Goal: Task Accomplishment & Management: Complete application form

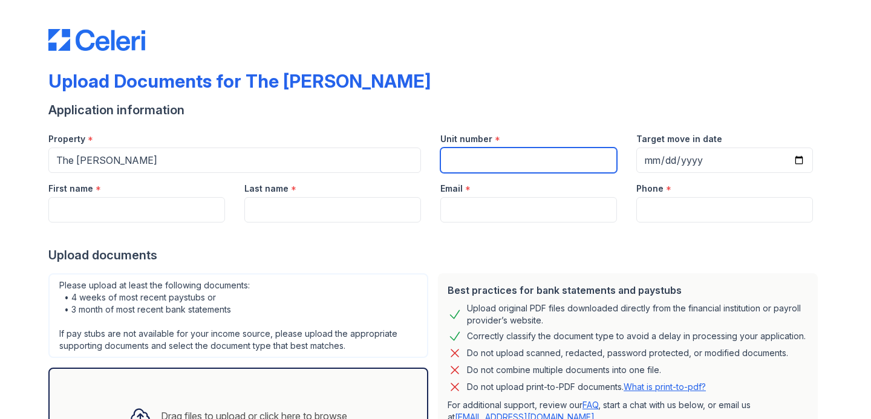
click at [491, 165] on input "Unit number" at bounding box center [528, 160] width 177 height 25
type input "109"
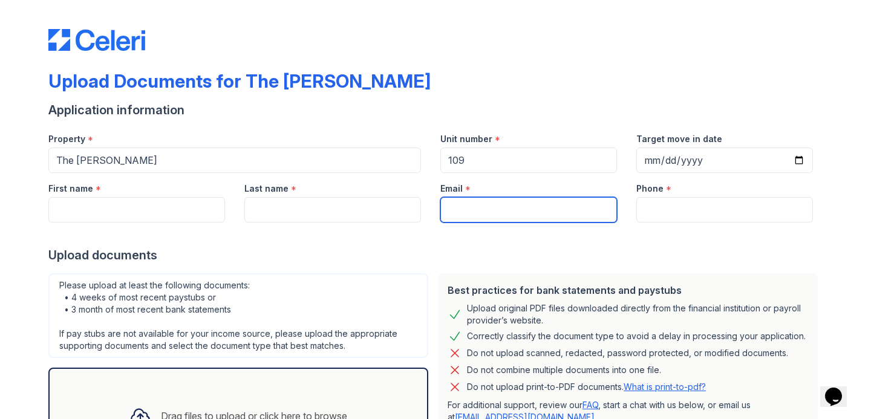
click at [507, 203] on input "Email" at bounding box center [528, 209] width 177 height 25
type input "[EMAIL_ADDRESS][DOMAIN_NAME]"
type input "[PERSON_NAME]"
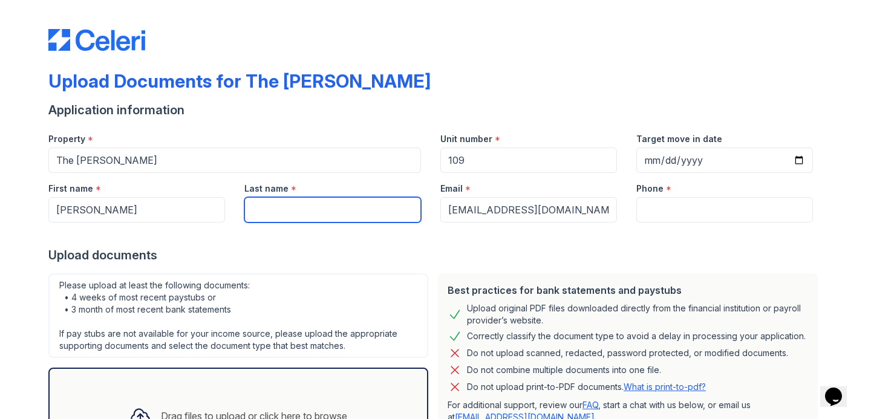
type input "Outlaw"
type input "3016337955"
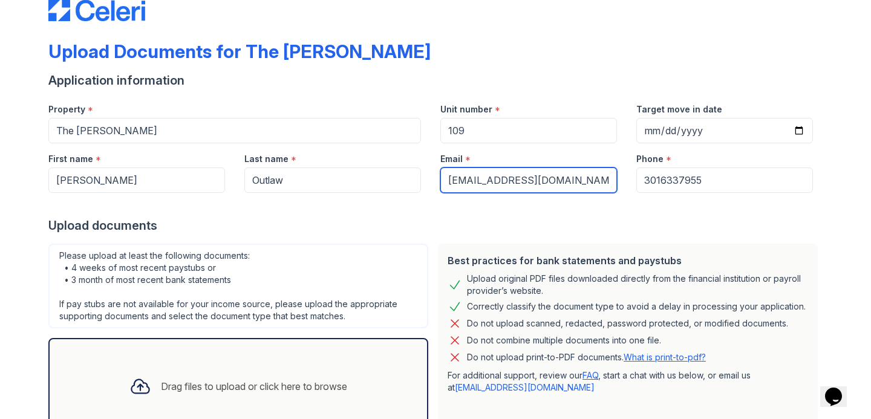
scroll to position [120, 0]
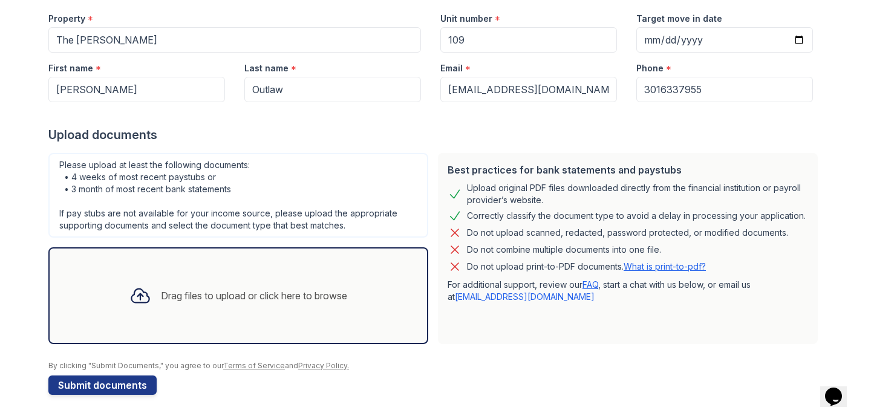
click at [237, 239] on div "Please upload at least the following documents: • 4 weeks of most recent paystu…" at bounding box center [238, 248] width 389 height 201
click at [230, 268] on div "Drag files to upload or click here to browse" at bounding box center [238, 295] width 380 height 97
click at [223, 298] on div "Drag files to upload or click here to browse" at bounding box center [254, 295] width 186 height 15
click at [131, 293] on icon at bounding box center [140, 296] width 22 height 22
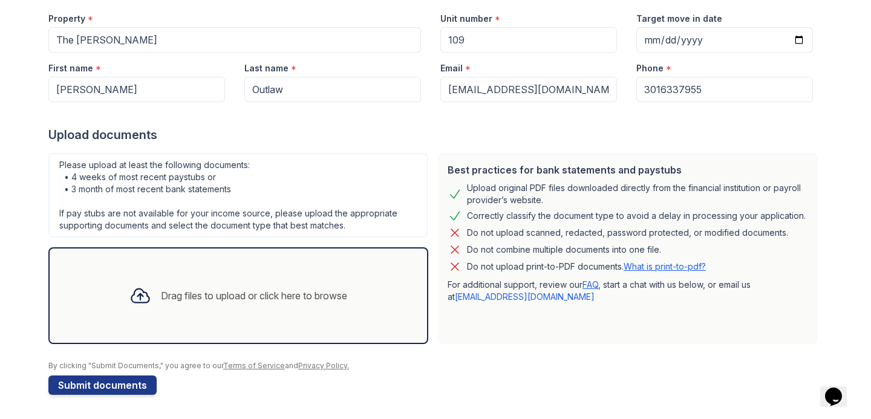
click at [166, 311] on div "Drag files to upload or click here to browse" at bounding box center [238, 295] width 237 height 41
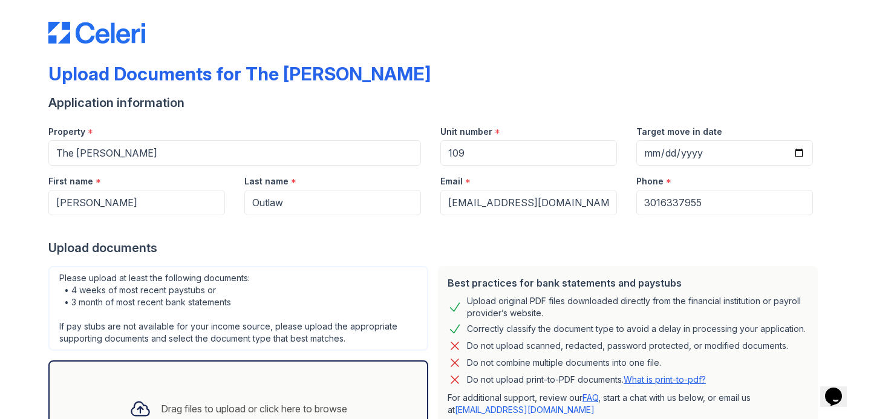
scroll to position [0, 0]
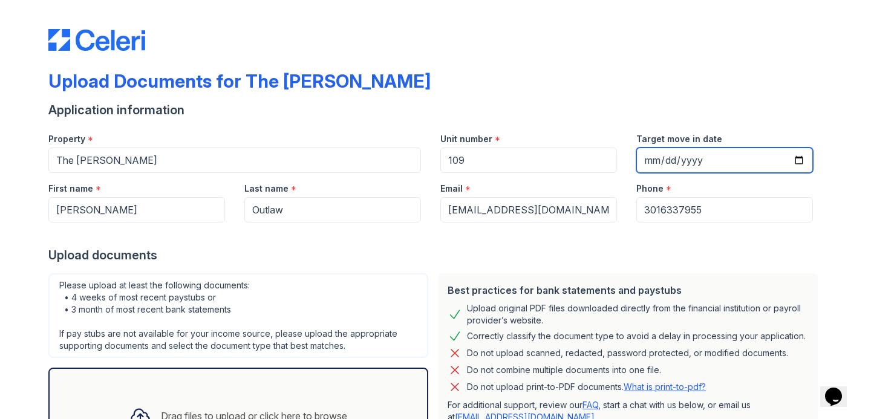
click at [722, 158] on input "Target move in date" at bounding box center [724, 160] width 177 height 25
click at [793, 153] on input "Target move in date" at bounding box center [724, 160] width 177 height 25
click at [796, 157] on input "Target move in date" at bounding box center [724, 160] width 177 height 25
type input "[DATE]"
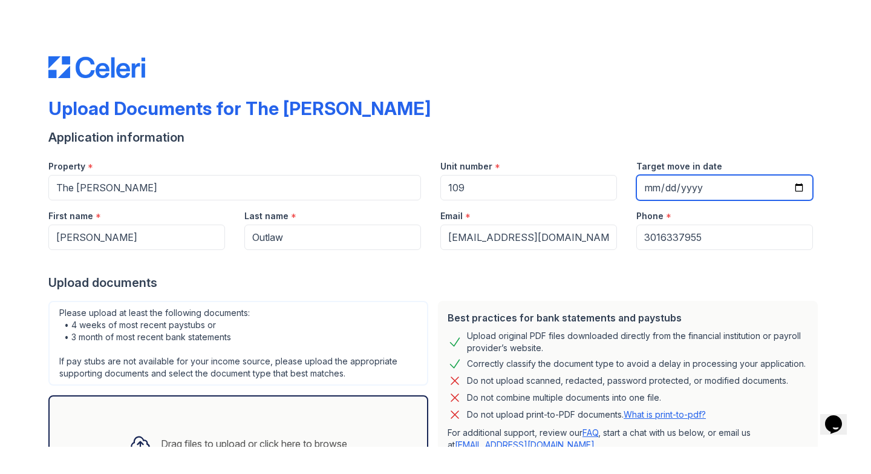
scroll to position [120, 0]
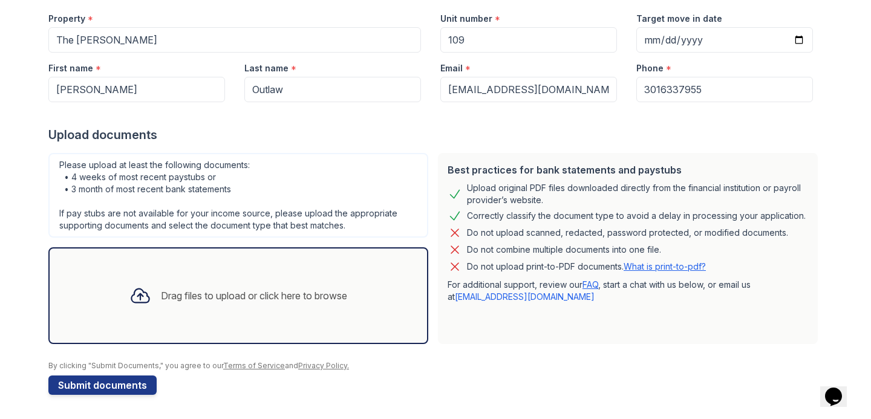
click at [252, 285] on div "Drag files to upload or click here to browse" at bounding box center [238, 295] width 237 height 41
click at [141, 299] on icon at bounding box center [140, 296] width 22 height 22
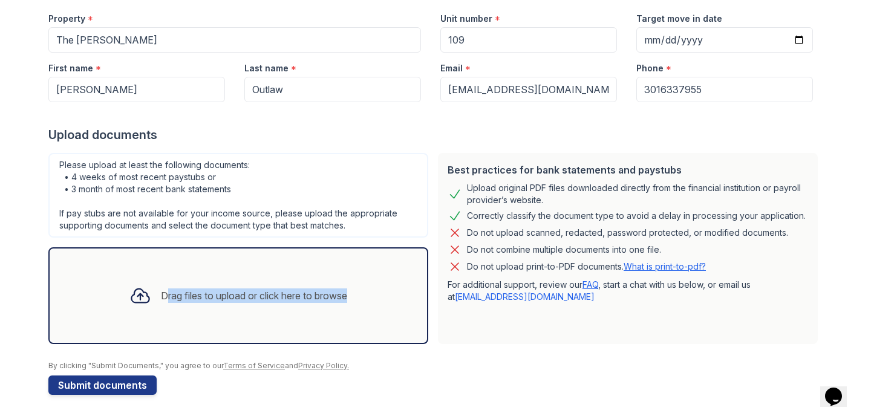
click at [141, 299] on icon at bounding box center [140, 296] width 22 height 22
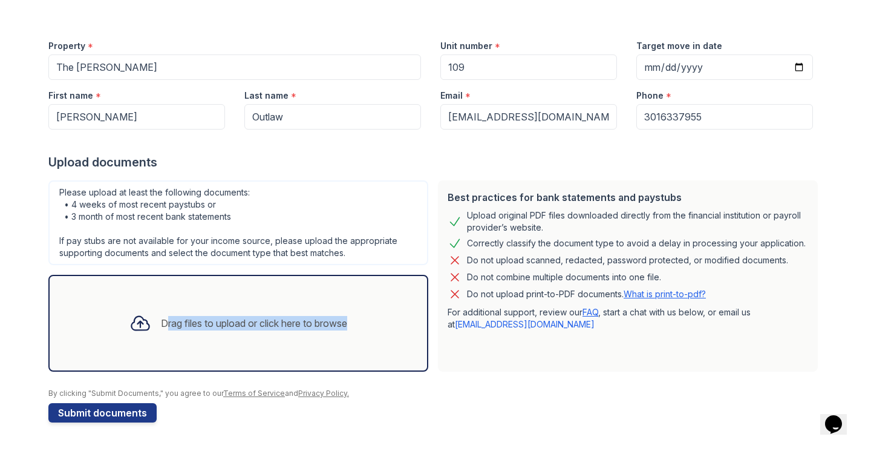
scroll to position [66, 0]
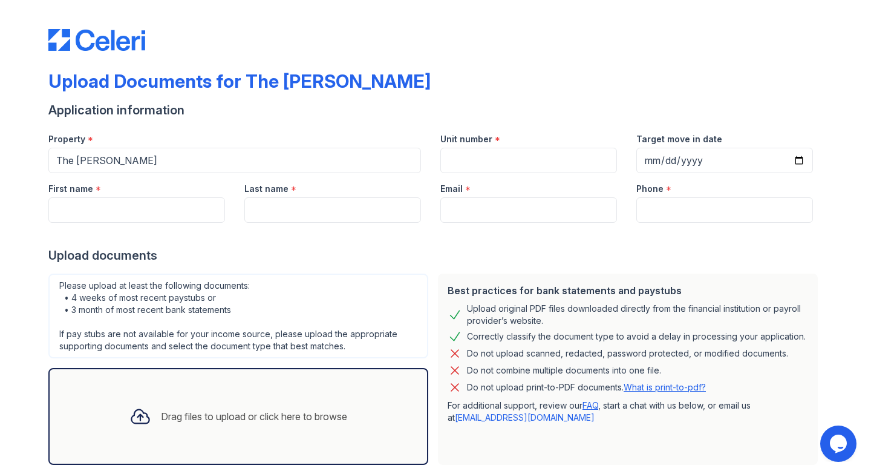
click at [180, 407] on div "Drag files to upload or click here to browse" at bounding box center [238, 416] width 237 height 41
click at [161, 190] on div "First name *" at bounding box center [136, 185] width 177 height 24
click at [161, 201] on input "First name" at bounding box center [136, 209] width 177 height 25
type input "[PERSON_NAME]"
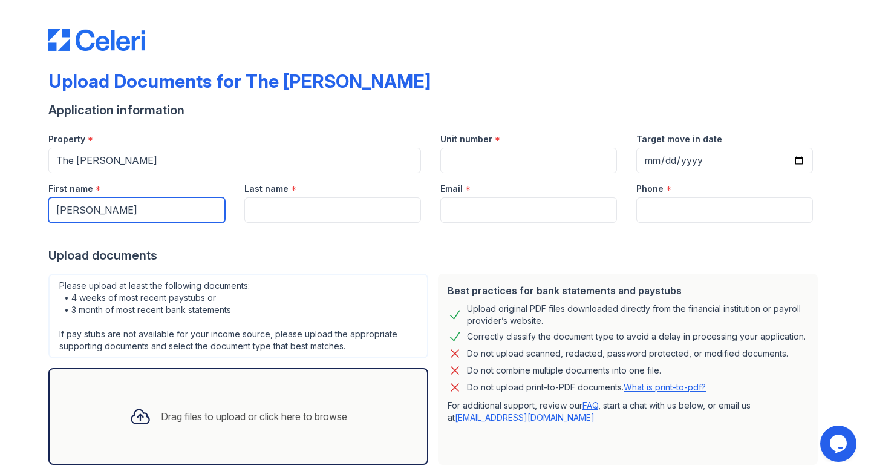
type input "Outlaw"
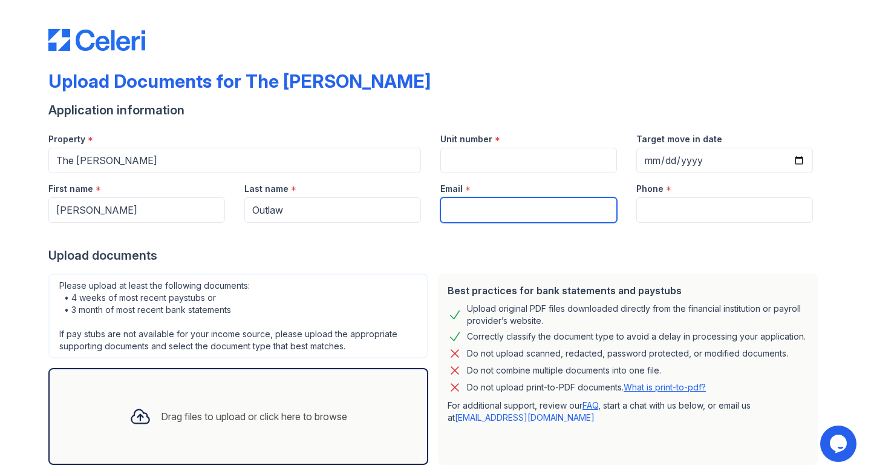
type input "[EMAIL_ADDRESS][DOMAIN_NAME]"
type input "3016337955"
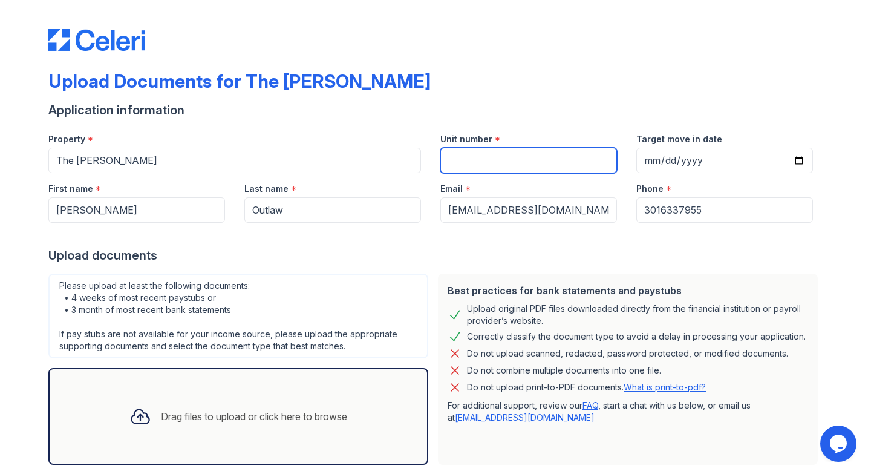
click at [538, 161] on input "Unit number" at bounding box center [528, 160] width 177 height 25
type input "109"
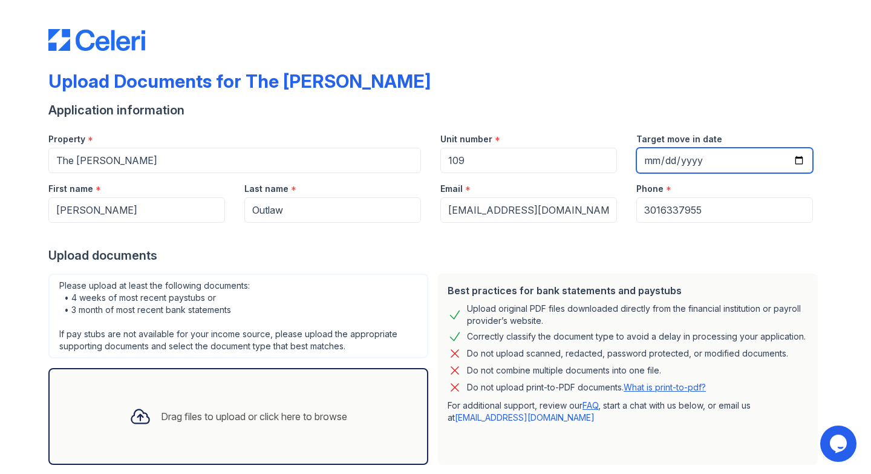
click at [726, 163] on input "Target move in date" at bounding box center [724, 160] width 177 height 25
click at [799, 163] on input "Target move in date" at bounding box center [724, 160] width 177 height 25
type input "[DATE]"
click at [357, 399] on div "Drag files to upload or click here to browse" at bounding box center [238, 416] width 237 height 41
click at [285, 414] on div "Drag files to upload or click here to browse" at bounding box center [254, 416] width 186 height 15
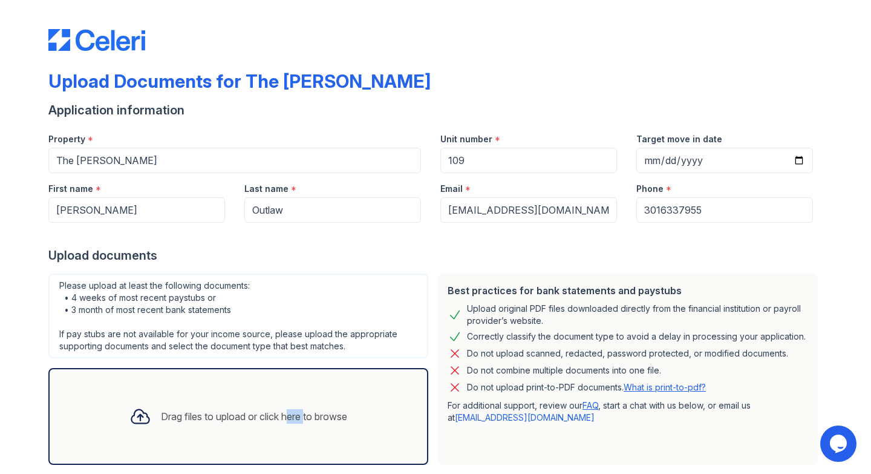
click at [285, 414] on div "Drag files to upload or click here to browse" at bounding box center [254, 416] width 186 height 15
click at [246, 389] on div "Drag files to upload or click here to browse" at bounding box center [238, 416] width 380 height 97
click at [191, 399] on div "Drag files to upload or click here to browse" at bounding box center [238, 416] width 237 height 41
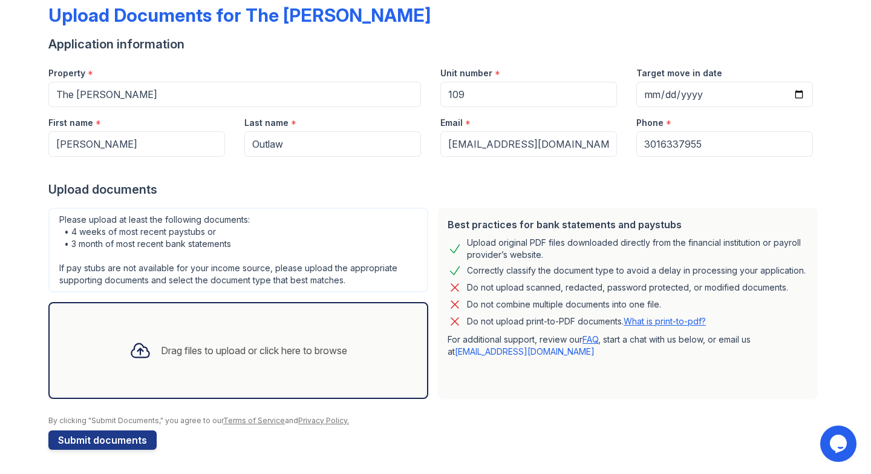
click at [129, 347] on icon at bounding box center [140, 350] width 22 height 22
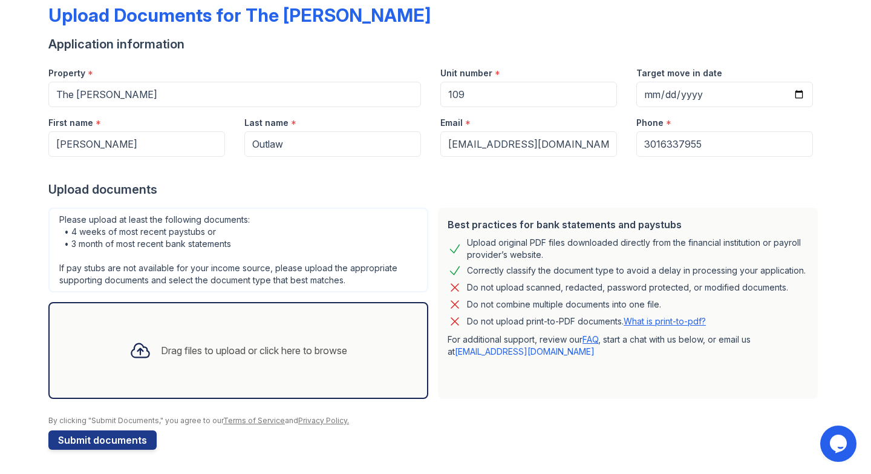
click at [157, 360] on div "Drag files to upload or click here to browse" at bounding box center [238, 350] width 237 height 41
click at [161, 360] on div "Drag files to upload or click here to browse" at bounding box center [238, 350] width 237 height 41
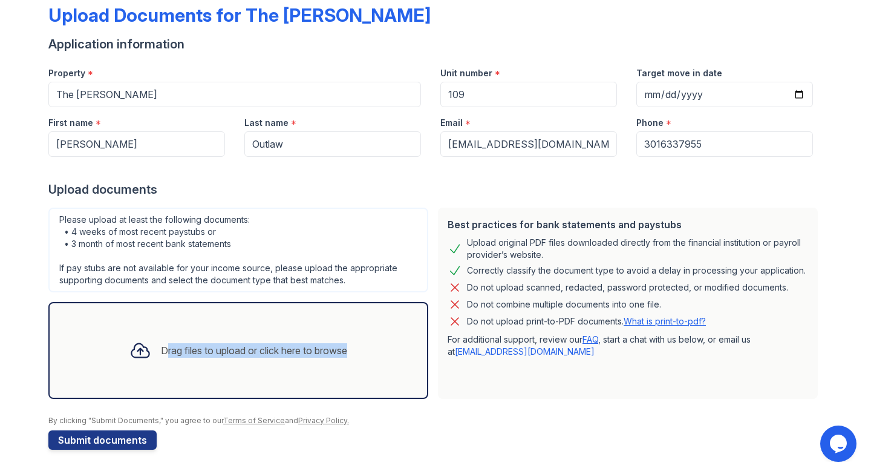
click at [161, 360] on div "Drag files to upload or click here to browse" at bounding box center [238, 350] width 237 height 41
click at [125, 353] on div at bounding box center [140, 349] width 31 height 31
